Goal: Task Accomplishment & Management: Manage account settings

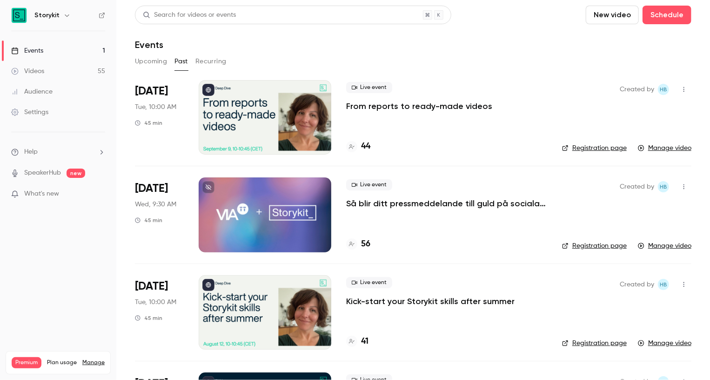
click at [50, 115] on link "Settings" at bounding box center [58, 112] width 116 height 20
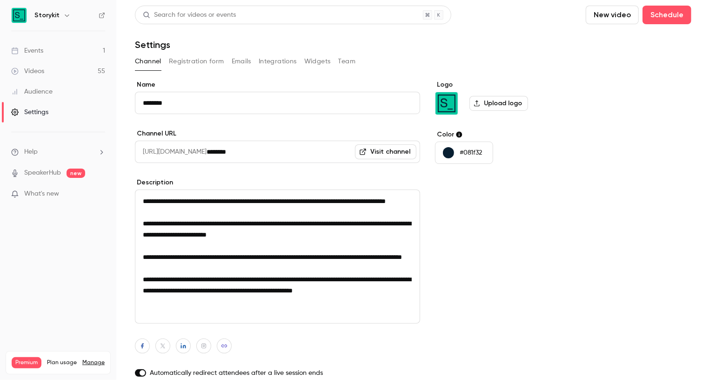
click at [346, 62] on button "Team" at bounding box center [347, 61] width 18 height 15
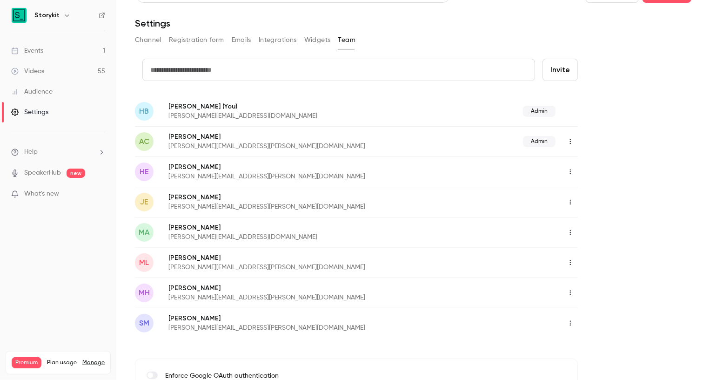
scroll to position [23, 0]
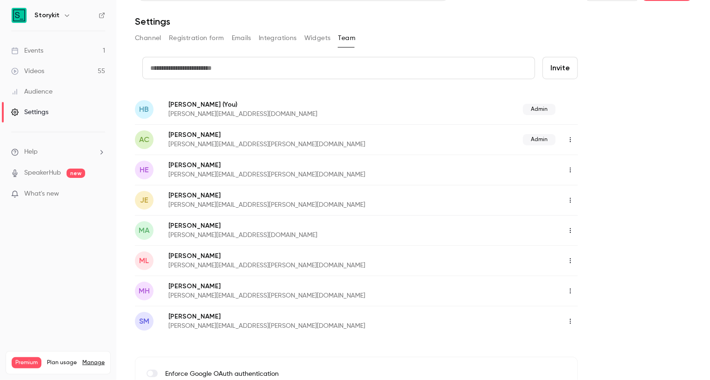
click at [572, 289] on icon "button" at bounding box center [570, 291] width 7 height 7
click at [599, 339] on div "Delete member" at bounding box center [621, 338] width 71 height 9
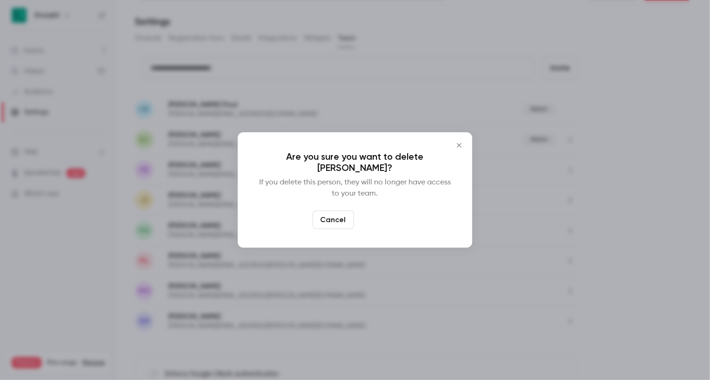
click at [384, 222] on button "Delete" at bounding box center [378, 219] width 40 height 19
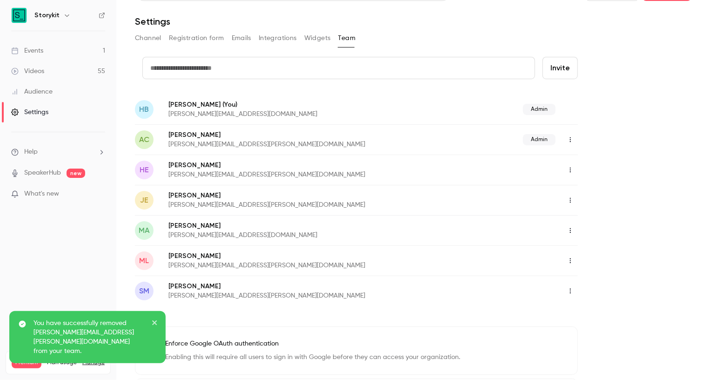
click at [573, 289] on icon "button" at bounding box center [570, 291] width 7 height 7
click at [593, 315] on div "Assign admin role" at bounding box center [621, 314] width 71 height 9
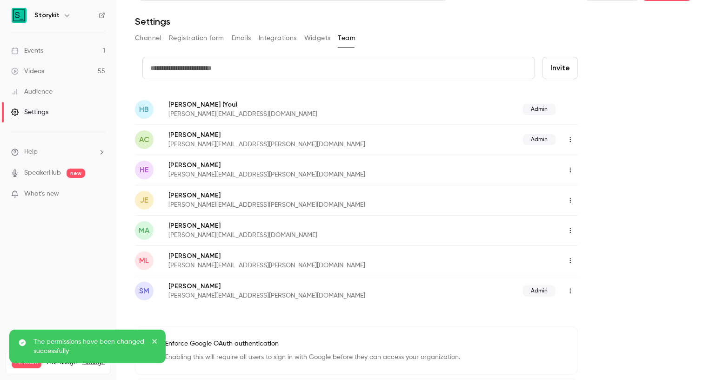
click at [570, 231] on icon "button" at bounding box center [570, 230] width 7 height 7
click at [597, 250] on div "Assign admin role" at bounding box center [621, 253] width 71 height 9
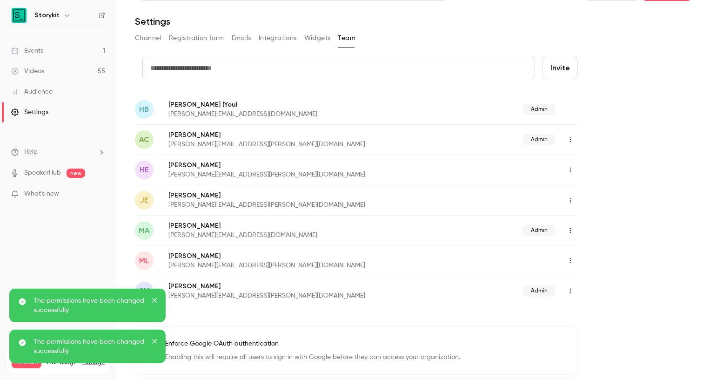
click at [575, 137] on button "button" at bounding box center [570, 139] width 15 height 15
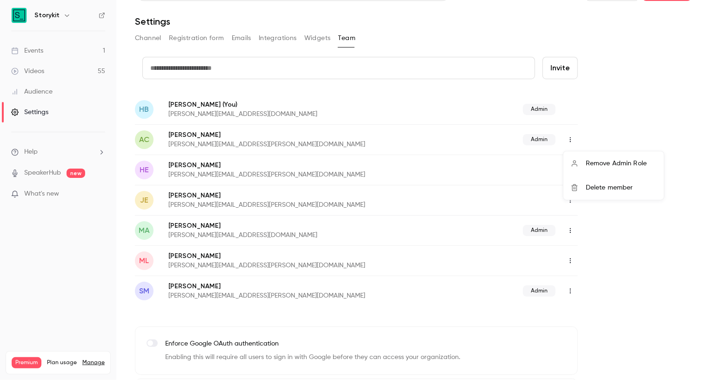
click at [591, 160] on div "Remove Admin Role" at bounding box center [621, 163] width 71 height 9
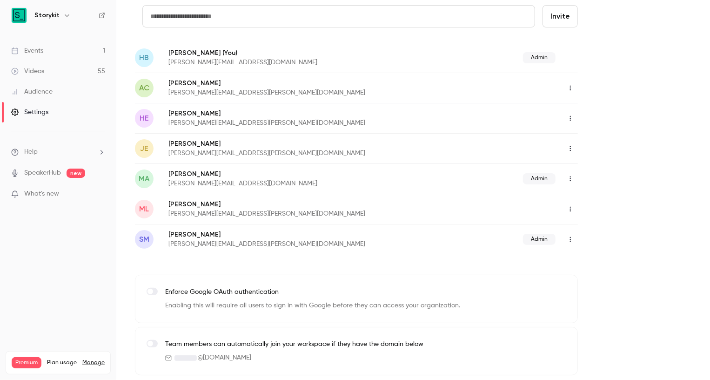
scroll to position [0, 0]
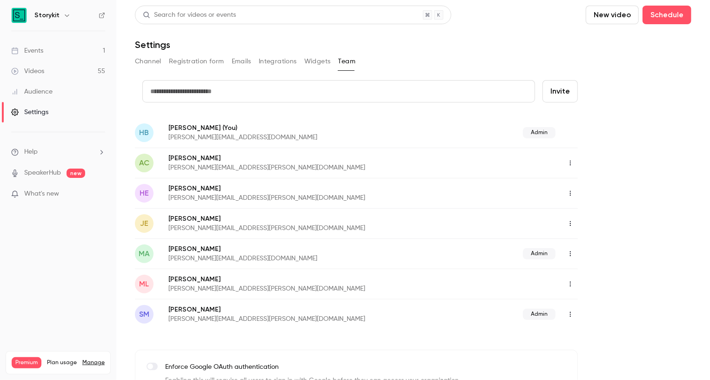
click at [79, 50] on link "Events 1" at bounding box center [58, 50] width 116 height 20
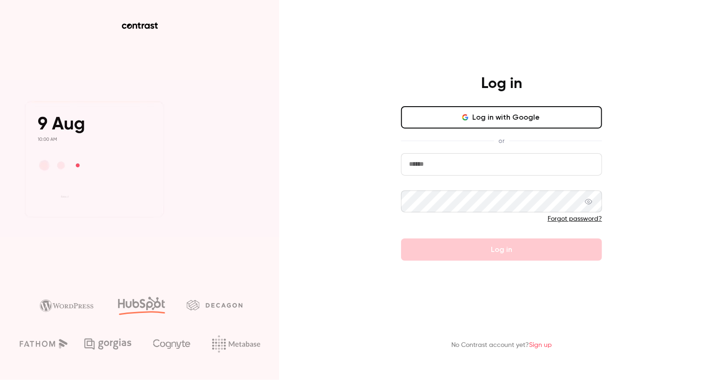
click at [492, 126] on button "Log in with Google" at bounding box center [501, 117] width 201 height 22
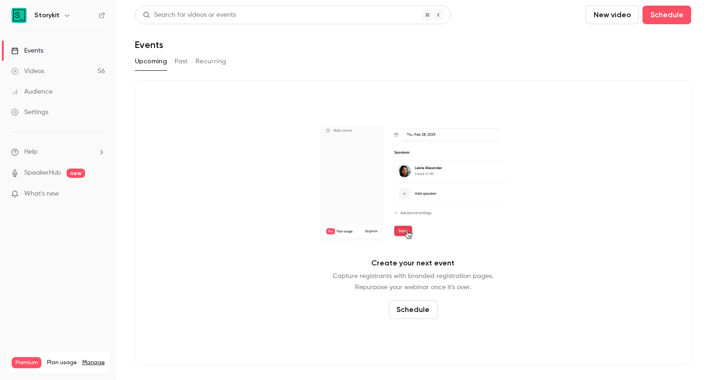
click at [180, 61] on button "Past" at bounding box center [181, 61] width 13 height 15
